Goal: Task Accomplishment & Management: Manage account settings

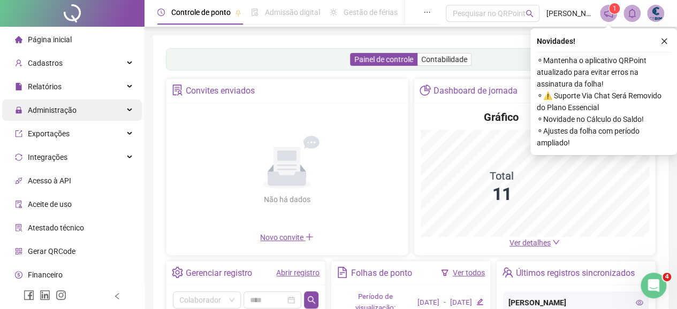
click at [52, 107] on span "Administração" at bounding box center [52, 110] width 49 height 9
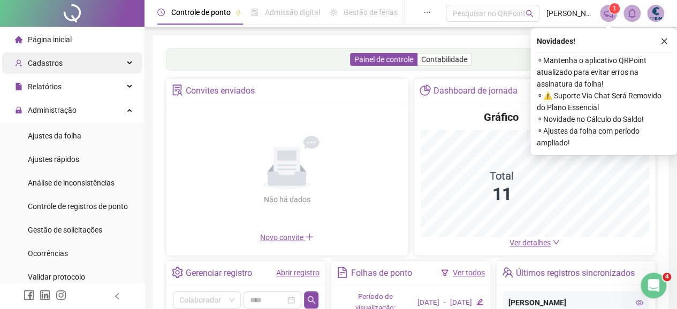
click at [45, 62] on span "Cadastros" at bounding box center [45, 63] width 35 height 9
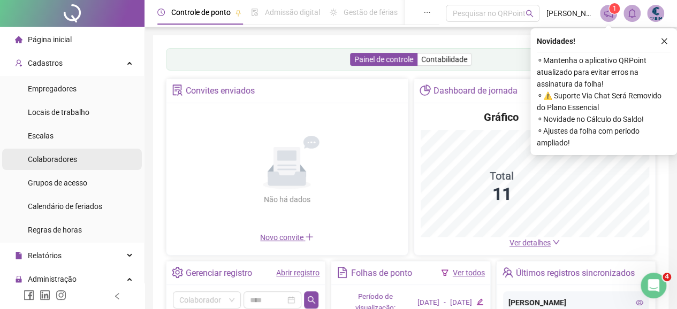
click at [40, 156] on span "Colaboradores" at bounding box center [52, 159] width 49 height 9
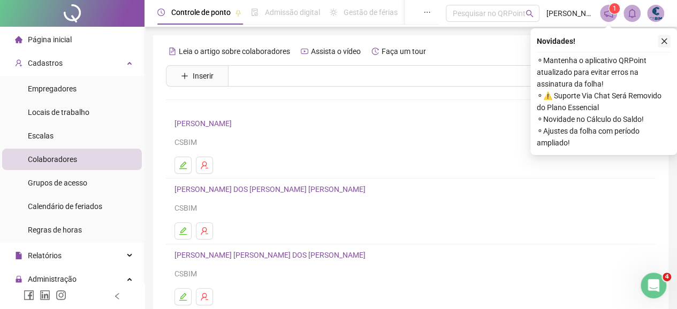
click at [666, 41] on icon "close" at bounding box center [663, 40] width 7 height 7
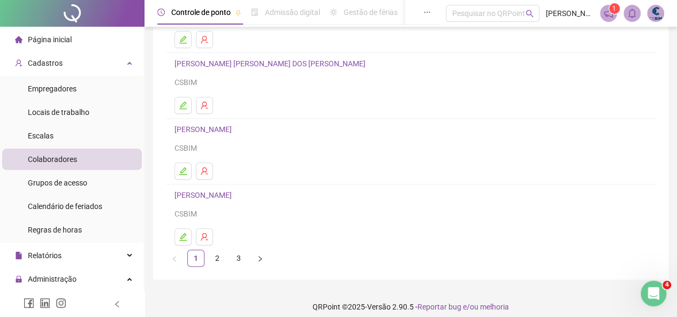
scroll to position [199, 0]
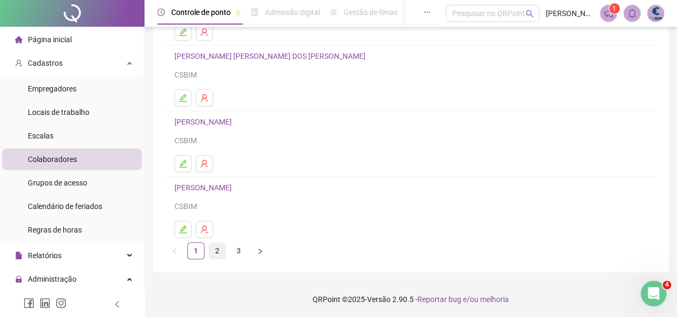
click at [220, 249] on link "2" at bounding box center [217, 251] width 16 height 16
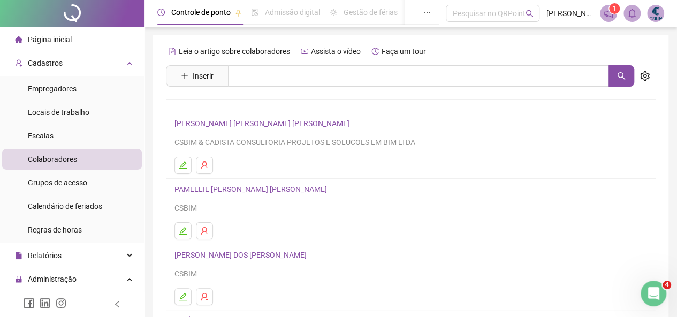
click at [218, 124] on link "[PERSON_NAME] [PERSON_NAME] [PERSON_NAME]" at bounding box center [263, 123] width 178 height 9
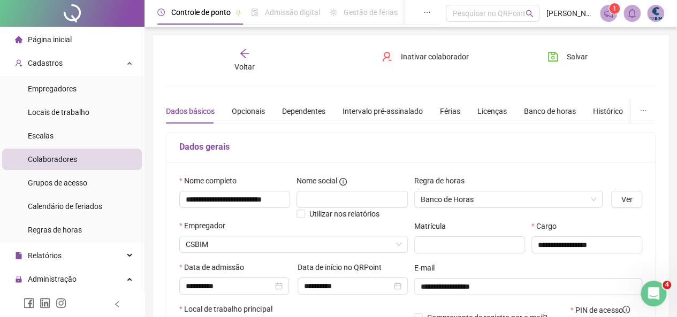
type input "**********"
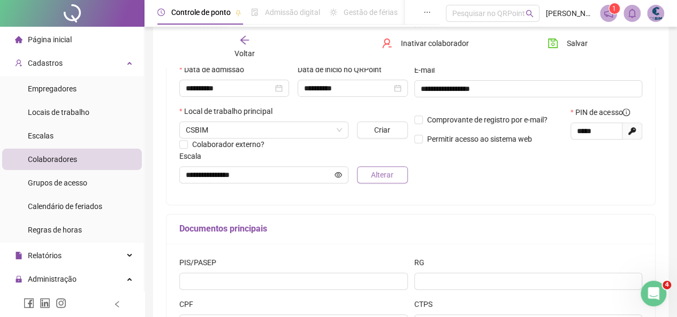
scroll to position [214, 0]
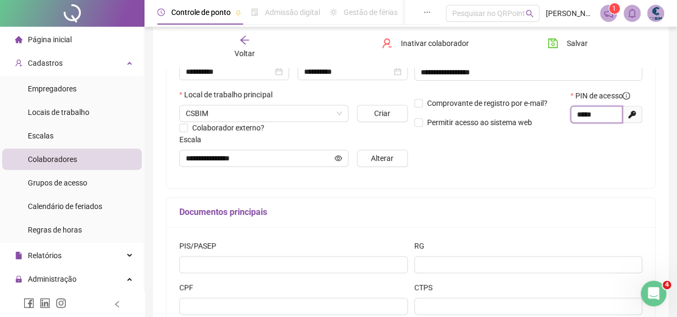
drag, startPoint x: 600, startPoint y: 116, endPoint x: 569, endPoint y: 118, distance: 31.1
click at [569, 118] on div "PIN de acesso ***** Gerar novo pin" at bounding box center [606, 113] width 78 height 46
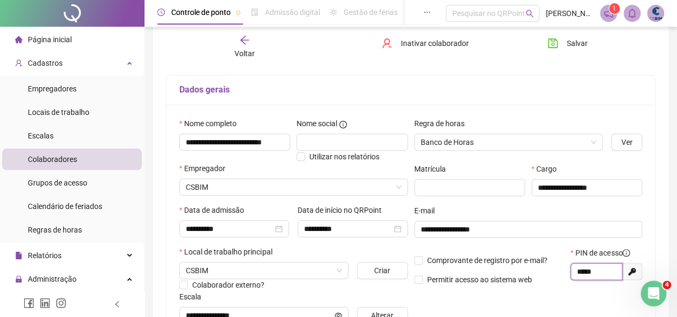
scroll to position [54, 0]
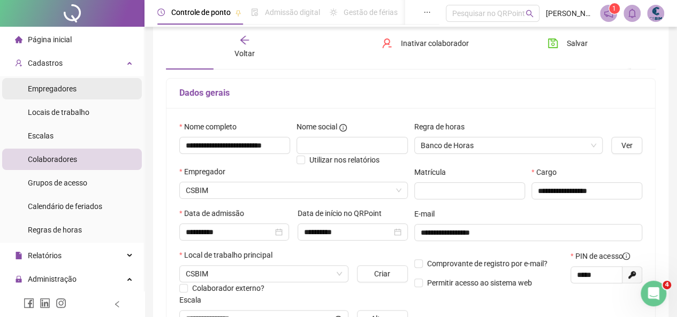
click at [43, 85] on span "Empregadores" at bounding box center [52, 89] width 49 height 9
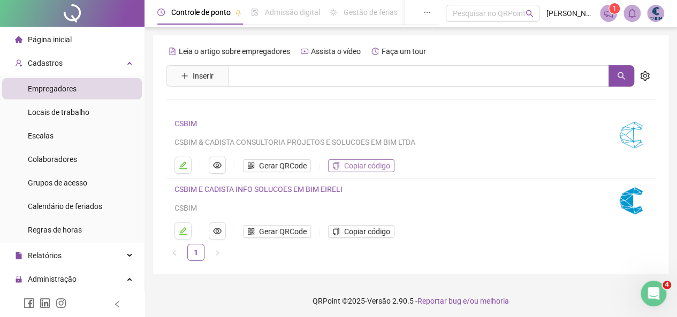
click at [367, 162] on span "Copiar código" at bounding box center [367, 166] width 46 height 12
